Goal: Check status: Check status

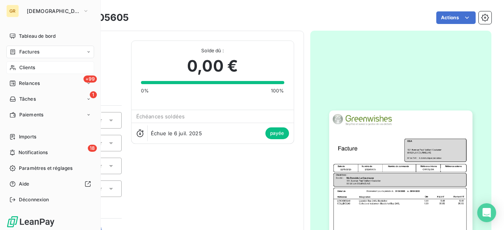
click at [35, 72] on div "Clients" at bounding box center [50, 67] width 88 height 13
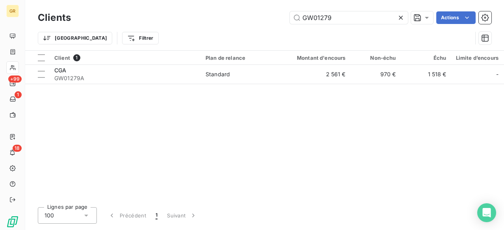
click at [404, 13] on div at bounding box center [402, 17] width 11 height 13
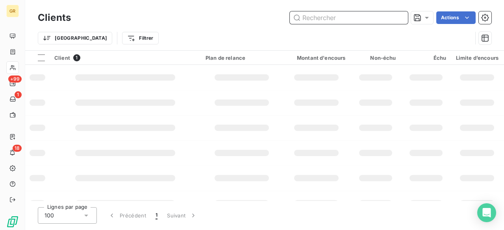
click at [341, 18] on input "text" at bounding box center [349, 17] width 118 height 13
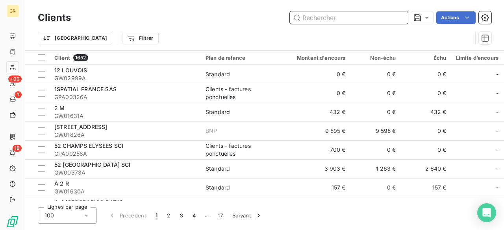
paste input "GW0152"
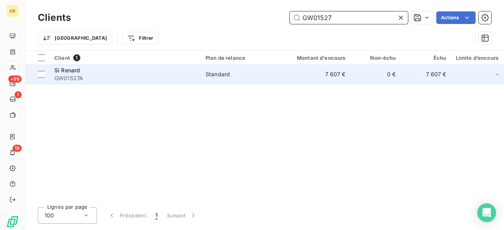
type input "GW01527"
click at [151, 79] on span "GW01527A" at bounding box center [125, 78] width 142 height 8
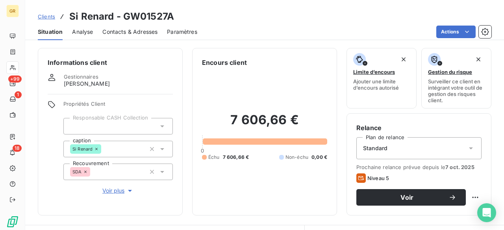
scroll to position [157, 0]
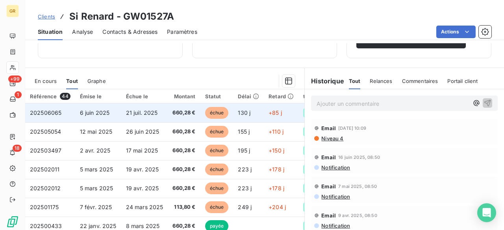
click at [142, 114] on span "21 juil. 2025" at bounding box center [142, 112] width 32 height 7
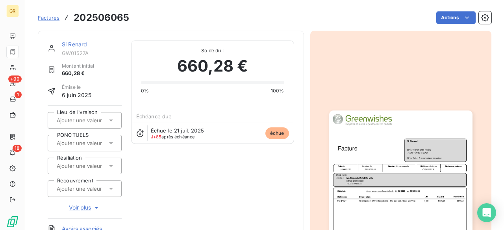
click at [372, 117] on img "button" at bounding box center [400, 212] width 143 height 202
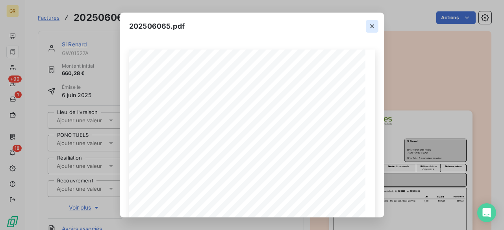
click at [369, 23] on icon "button" at bounding box center [372, 26] width 8 height 8
